Goal: Check status: Check status

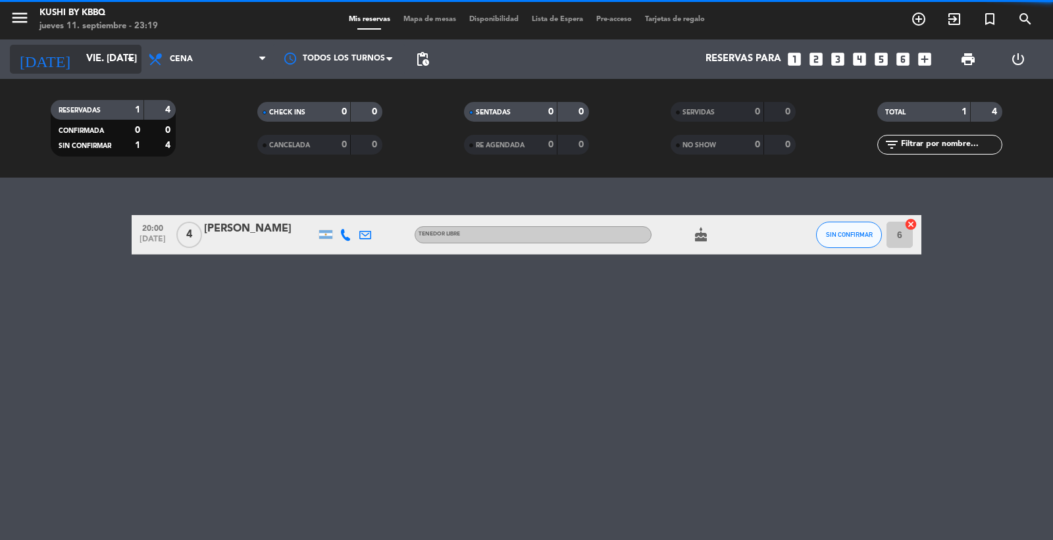
click at [41, 57] on icon "[DATE]" at bounding box center [45, 59] width 70 height 29
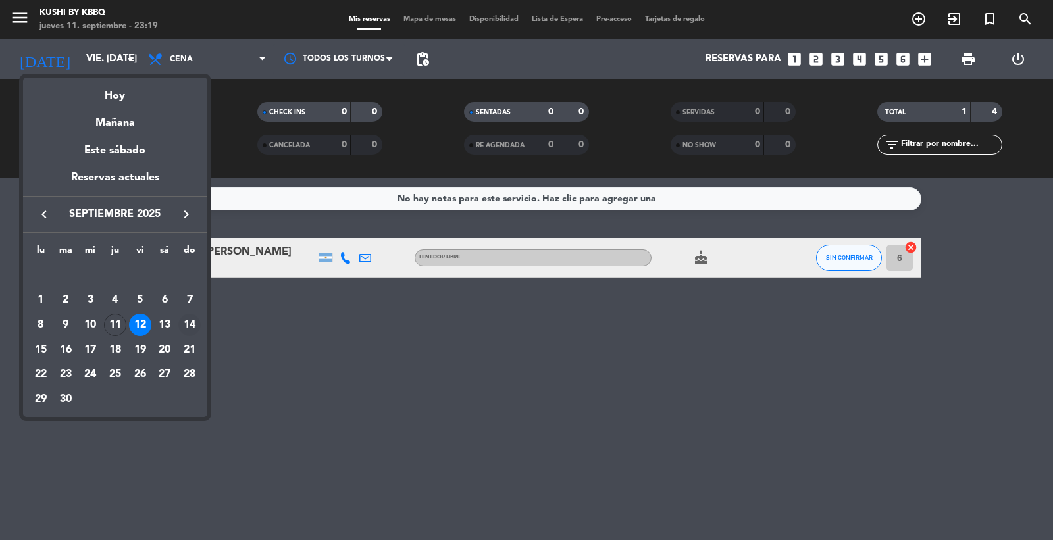
click at [188, 323] on div "14" at bounding box center [189, 325] width 22 height 22
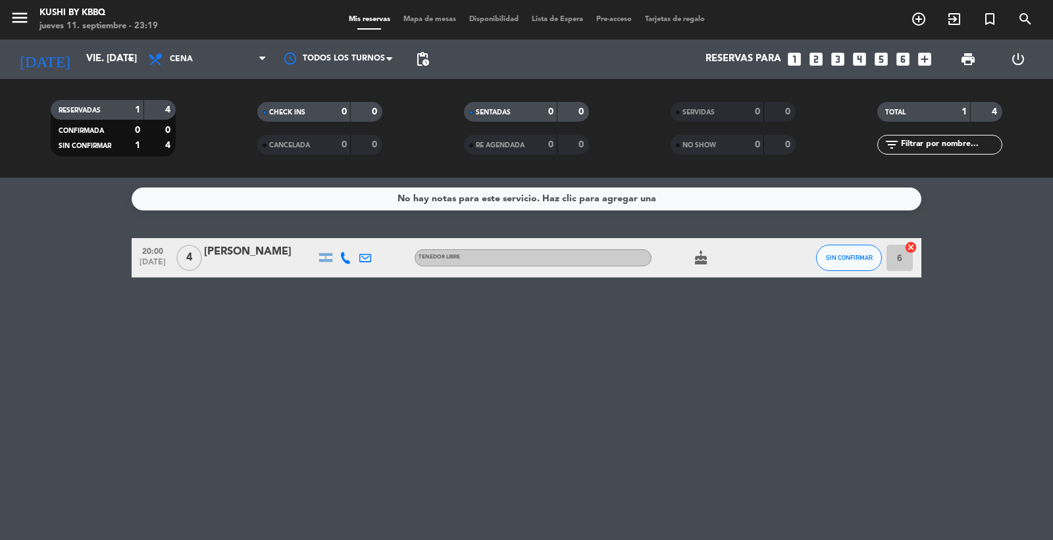
type input "dom. [DATE]"
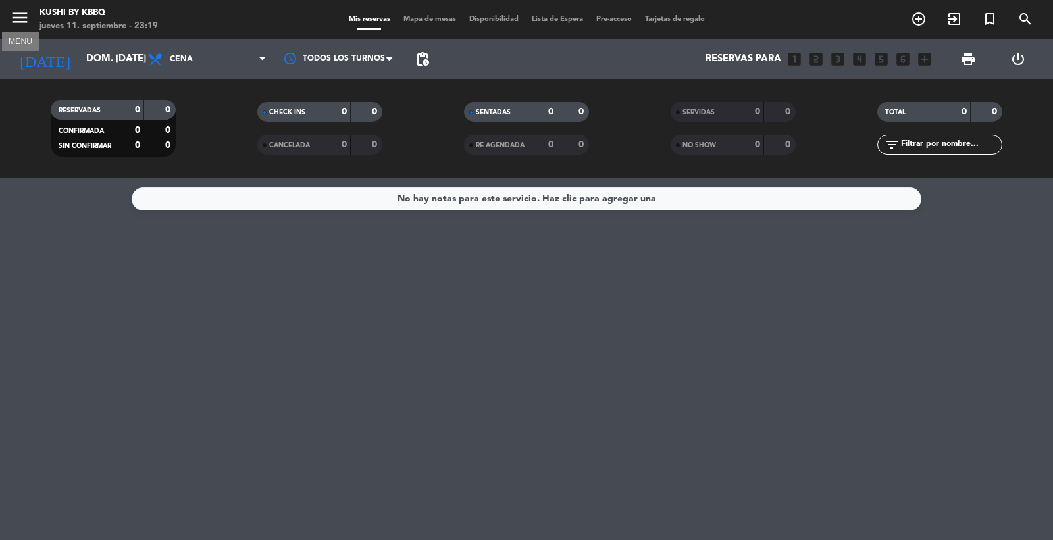
click at [15, 11] on icon "menu" at bounding box center [20, 18] width 20 height 20
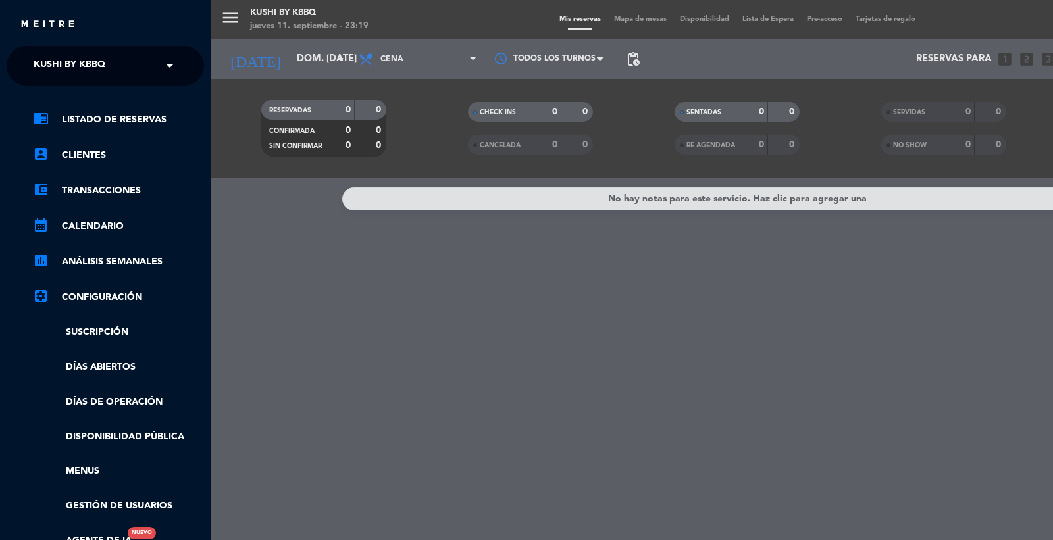
click at [91, 80] on ng-select "× Kushi by KBBQ ×" at bounding box center [105, 65] width 197 height 39
click at [117, 66] on div "× Kushi by KBBQ" at bounding box center [76, 66] width 97 height 28
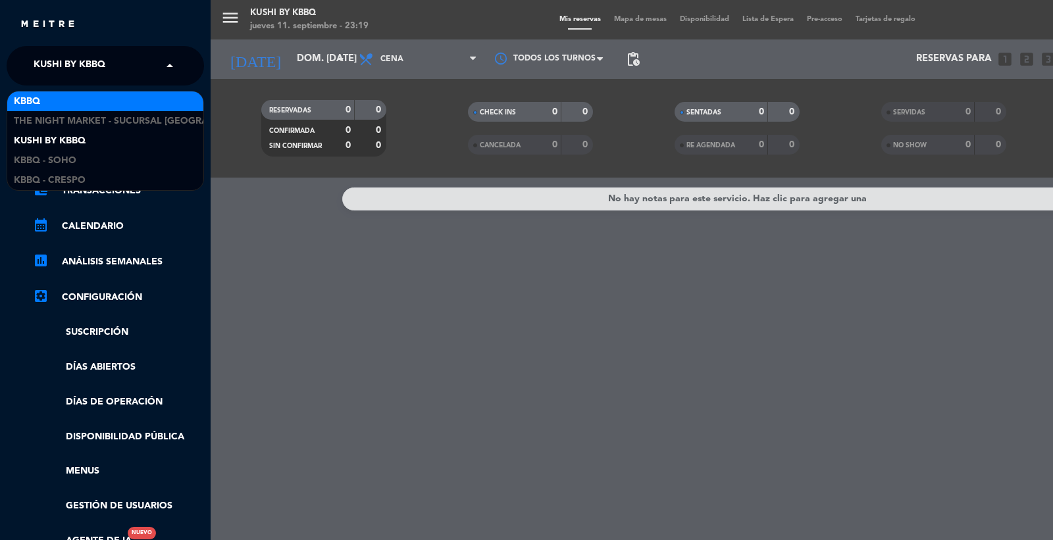
click at [91, 103] on div "KBBQ" at bounding box center [105, 101] width 196 height 20
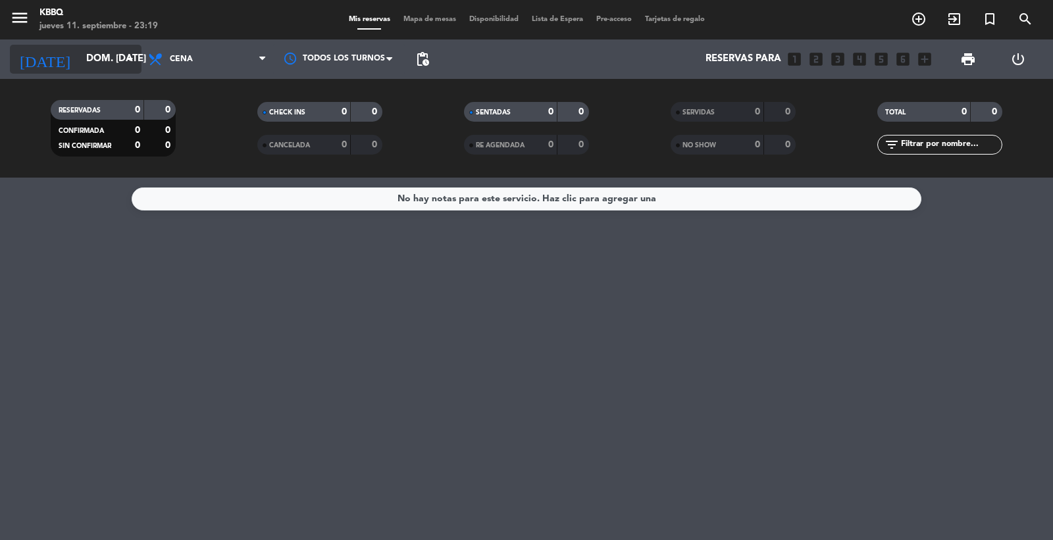
click at [34, 51] on icon "[DATE]" at bounding box center [45, 59] width 70 height 29
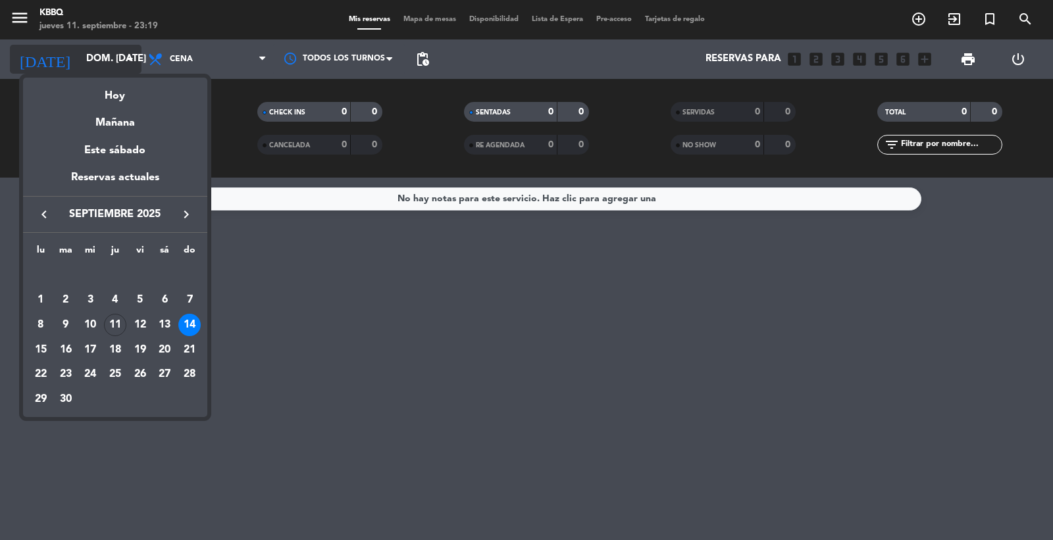
click at [34, 51] on div at bounding box center [526, 270] width 1053 height 540
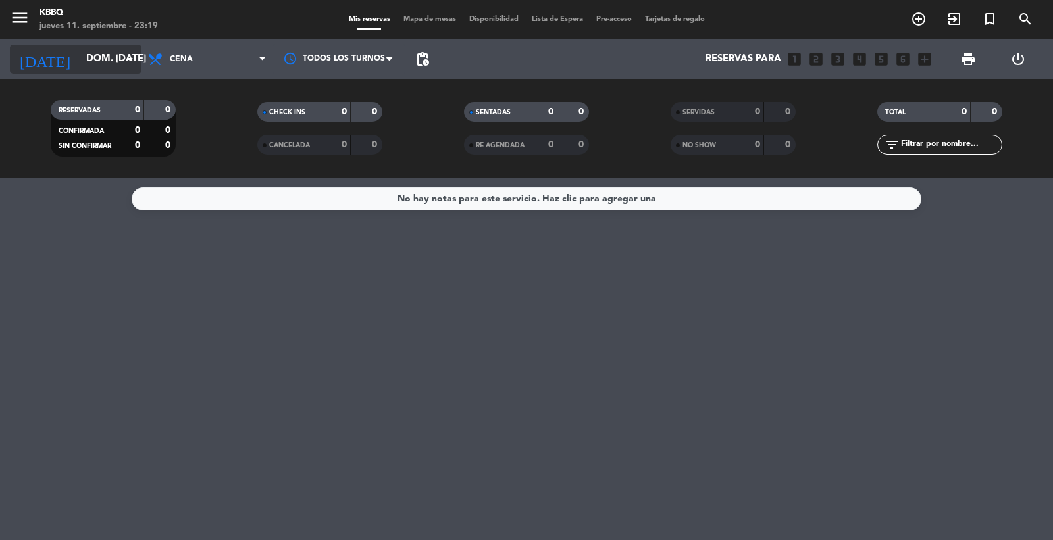
click at [83, 51] on input "dom. [DATE]" at bounding box center [143, 59] width 127 height 25
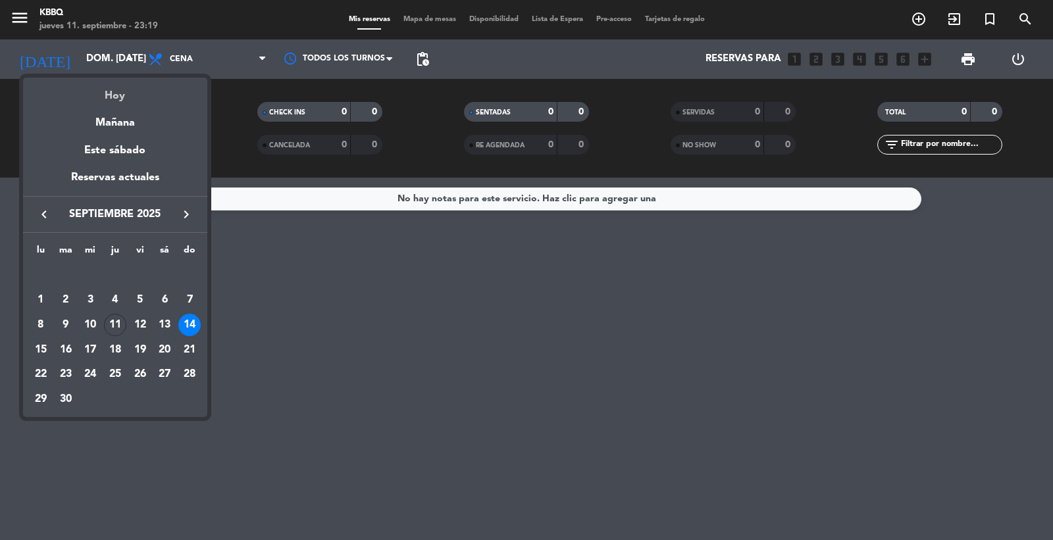
click at [115, 86] on div "Hoy" at bounding box center [115, 91] width 184 height 27
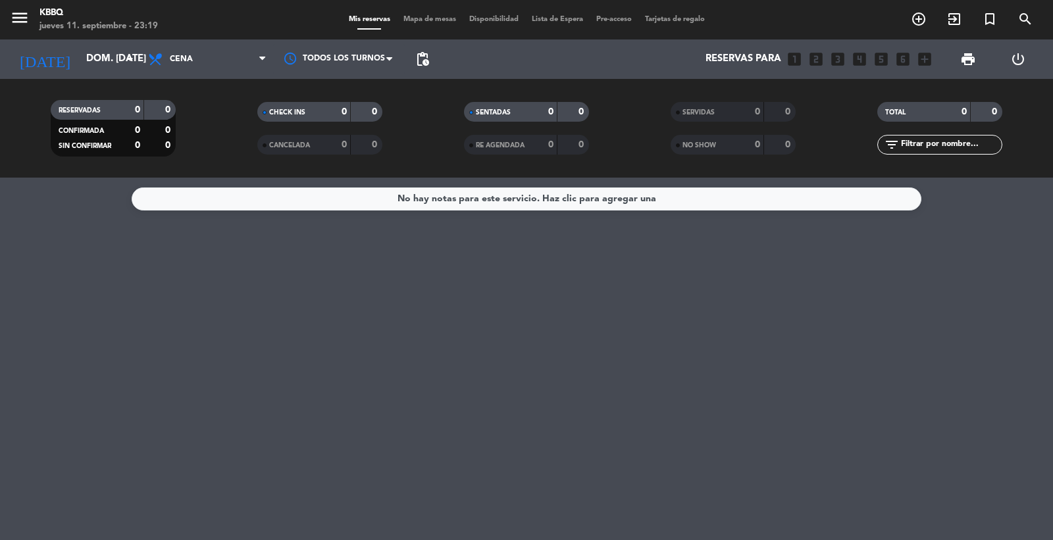
type input "[DEMOGRAPHIC_DATA] [DATE]"
